Goal: Find specific fact: Find contact information

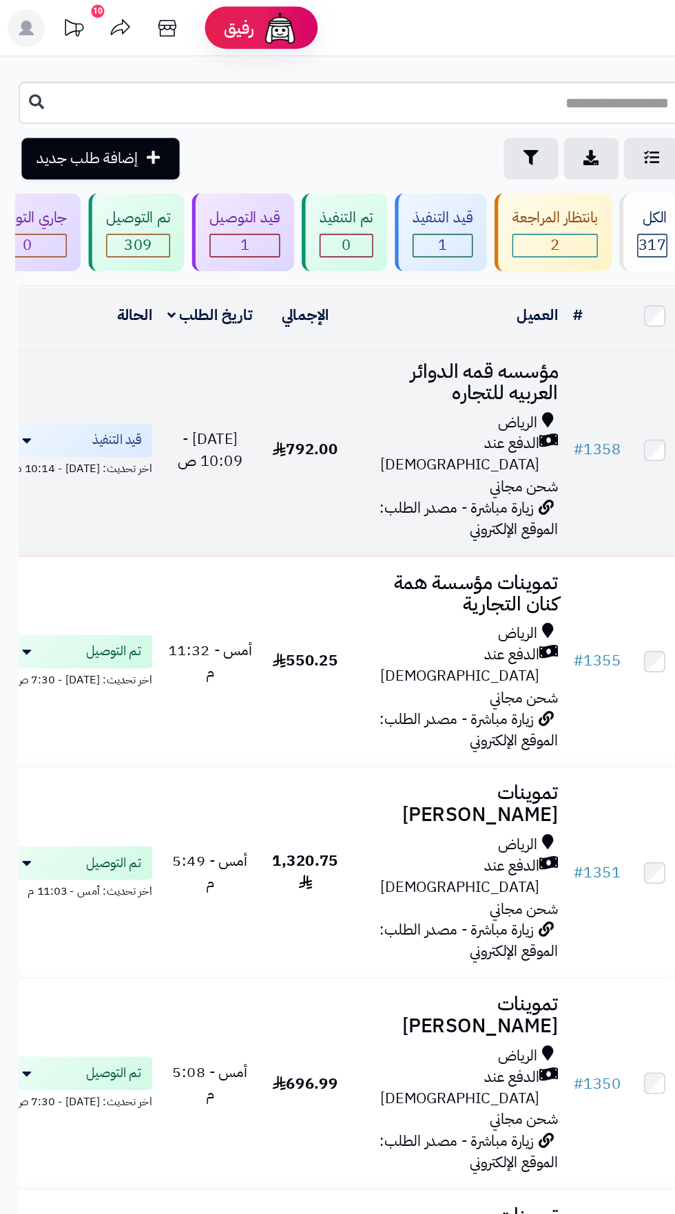
click at [178, 279] on td "[DATE] - 10:09 ص" at bounding box center [154, 330] width 74 height 154
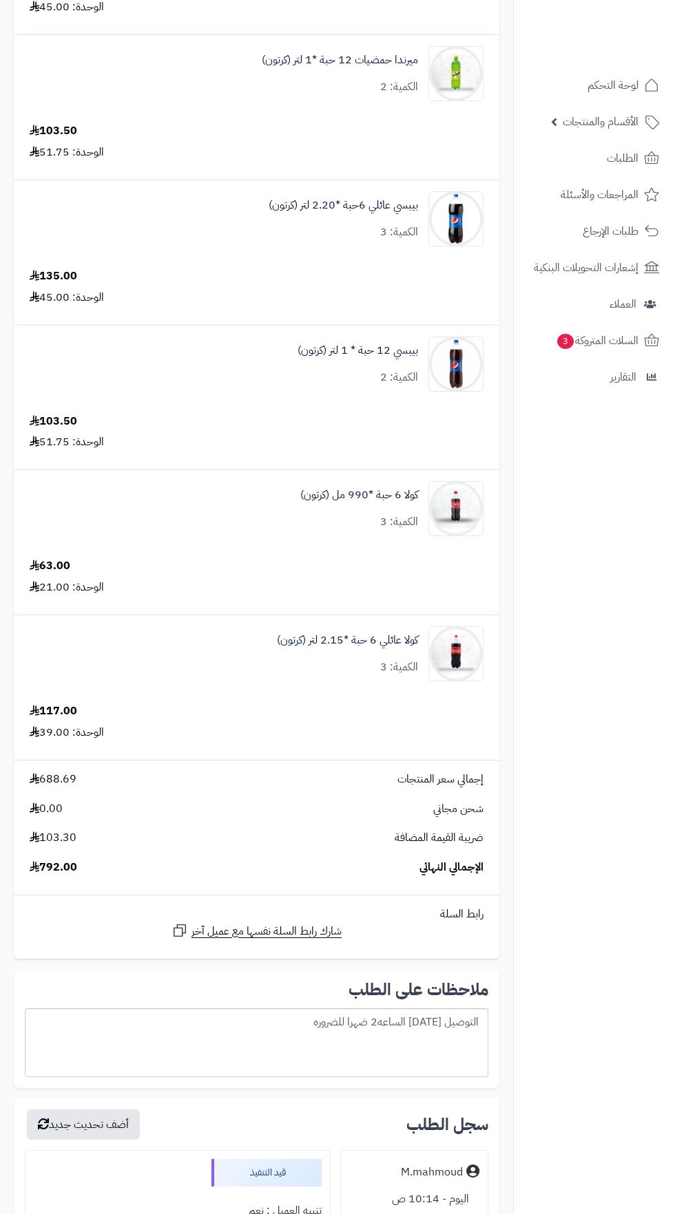
scroll to position [1272, 0]
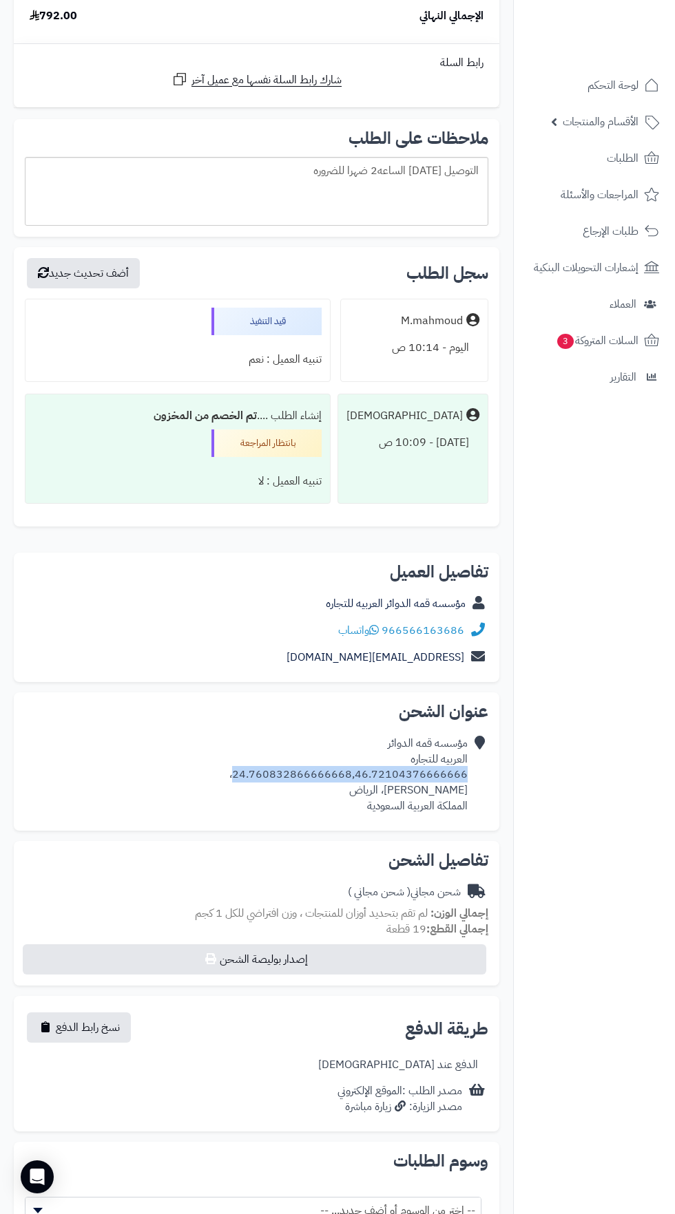
click at [607, 549] on nav "لوحة التحكم الأقسام والمنتجات المنتجات الأقسام الماركات مواصفات المنتجات مواصفا…" at bounding box center [594, 624] width 162 height 1214
copy link "966566163686"
copy div "24.760832866666668,46.72104376666666"
